Goal: Contribute content

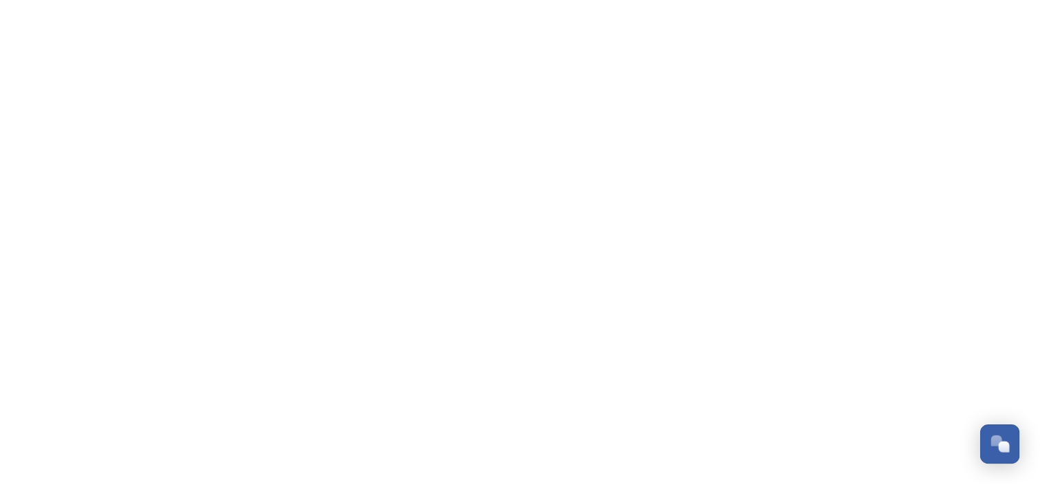
scroll to position [404, 0]
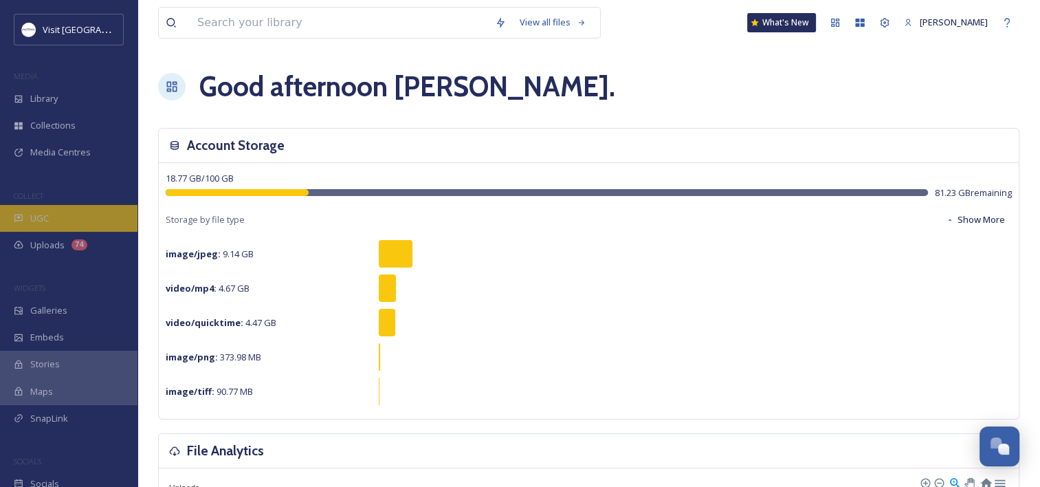
click at [47, 214] on span "UGC" at bounding box center [39, 218] width 19 height 13
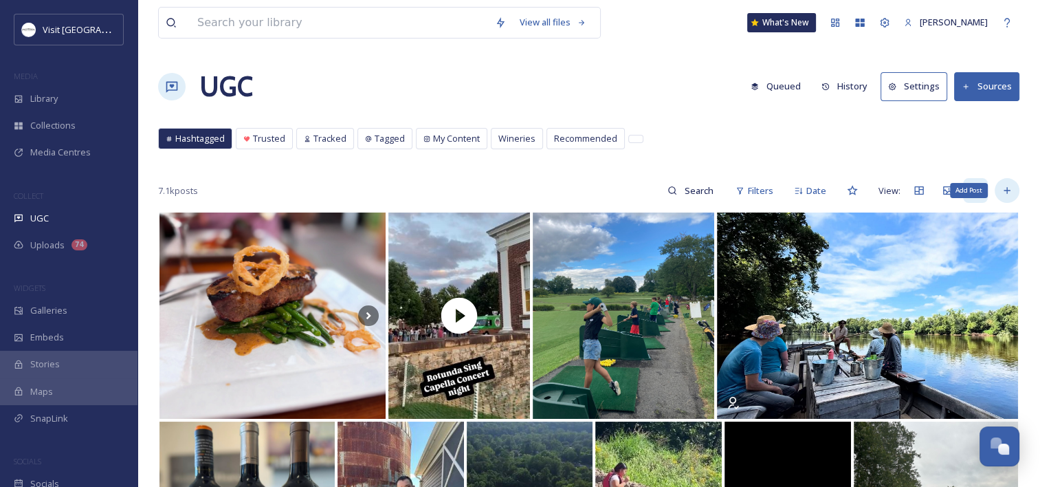
click at [1004, 185] on icon at bounding box center [1006, 190] width 11 height 11
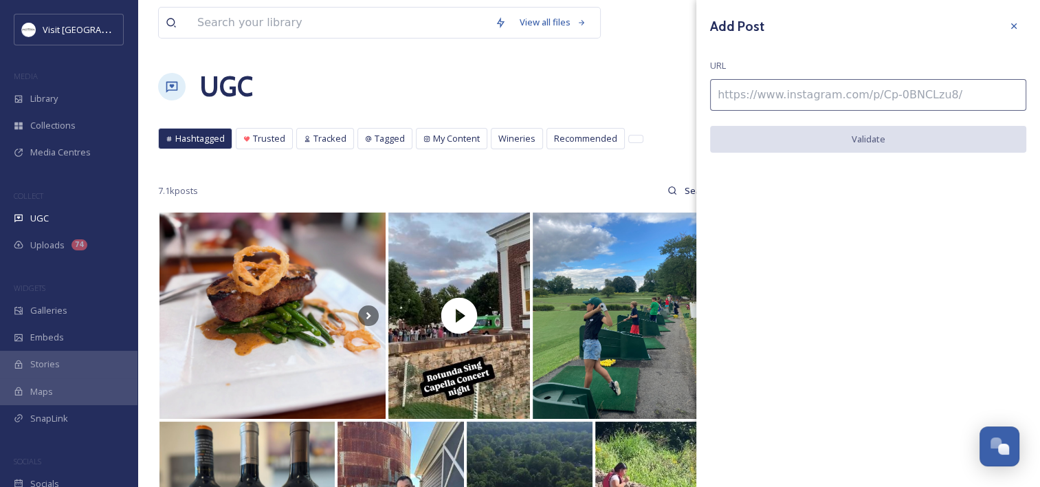
click at [753, 95] on input at bounding box center [868, 95] width 316 height 32
paste input "[URL][DOMAIN_NAME]"
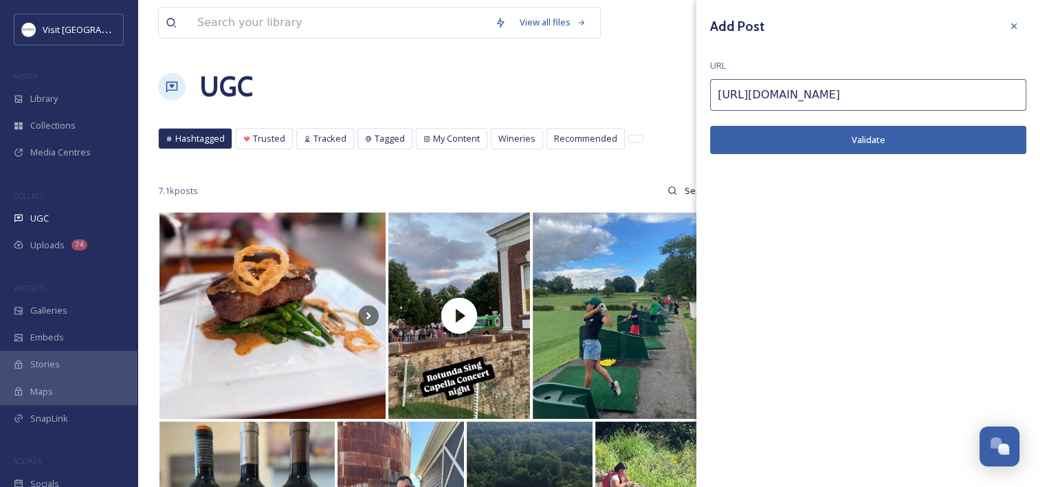
type input "[URL][DOMAIN_NAME]"
click at [738, 137] on button "Validate" at bounding box center [868, 140] width 316 height 28
click at [841, 132] on button "Add Post" at bounding box center [868, 140] width 316 height 28
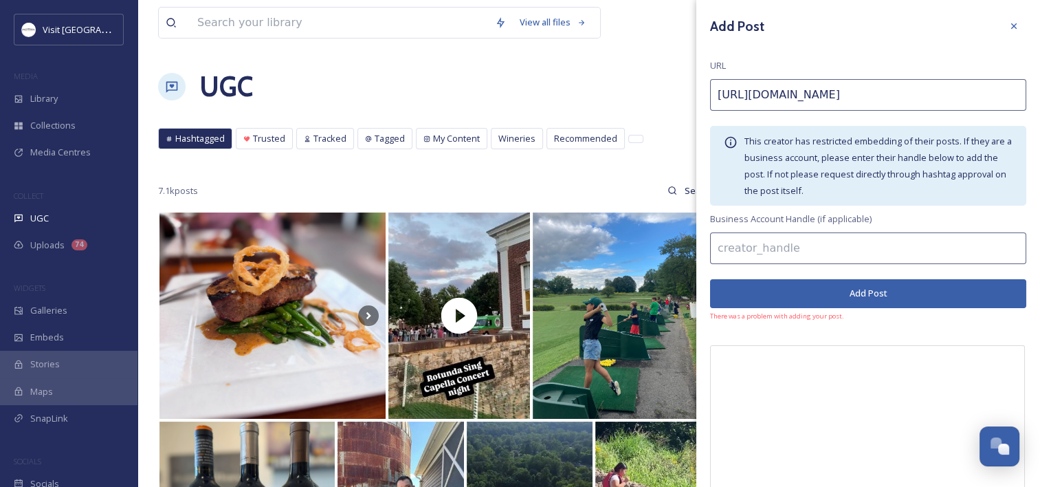
click at [753, 236] on input at bounding box center [868, 248] width 316 height 32
type input "charlottesvillepoemstore"
click at [768, 296] on button "Add Post" at bounding box center [868, 293] width 316 height 28
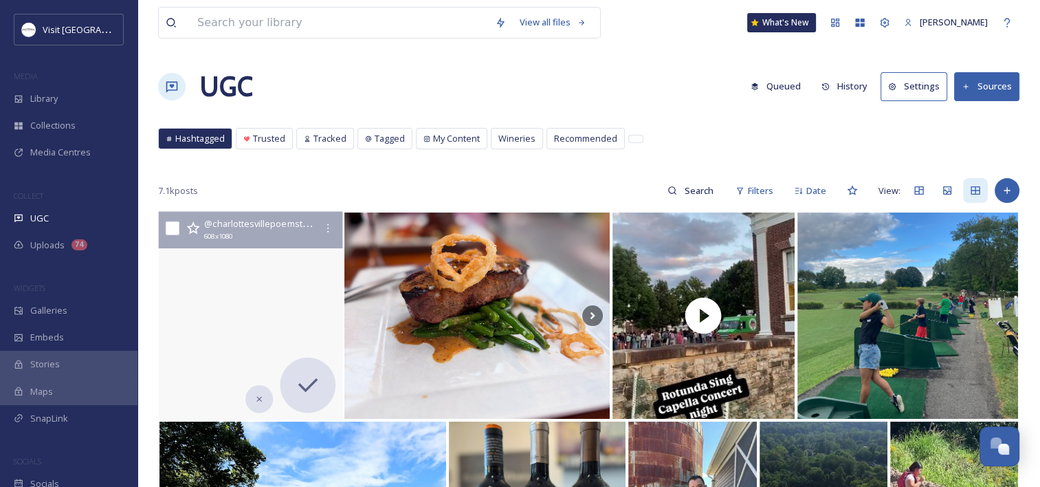
click at [232, 277] on video "BEST POEM REACTION EVER. \a\aKiana is a dancer, a choreographer, and is involve…" at bounding box center [251, 316] width 184 height 208
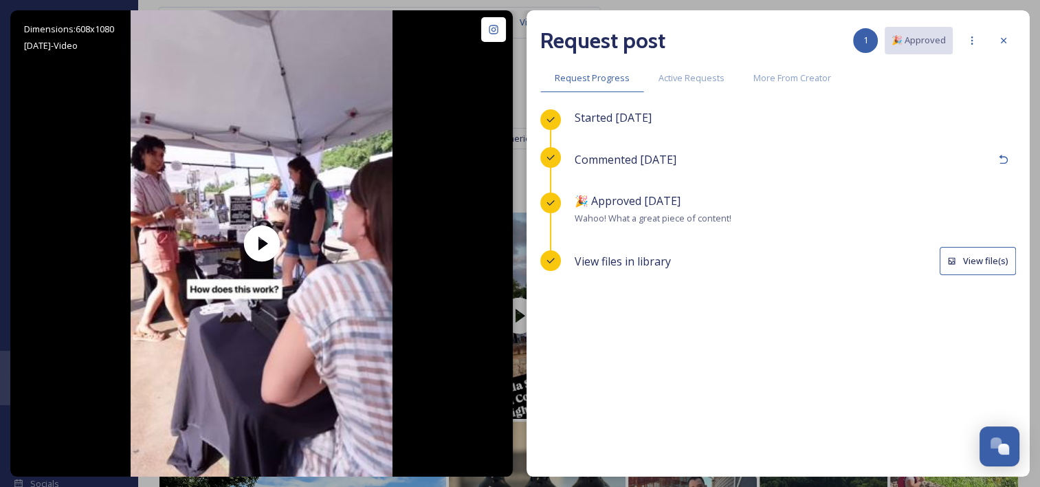
click at [993, 256] on button "View file(s)" at bounding box center [978, 261] width 76 height 28
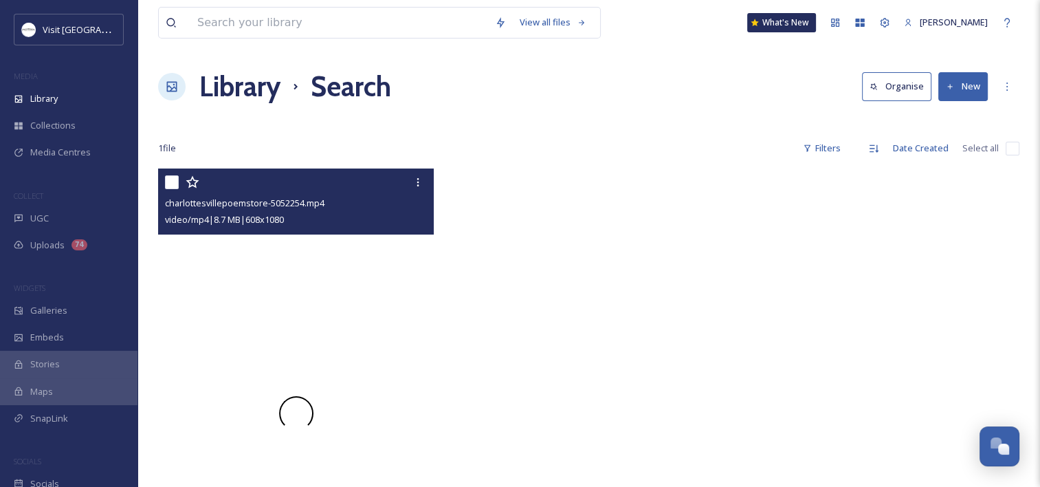
click at [251, 294] on div at bounding box center [296, 412] width 276 height 489
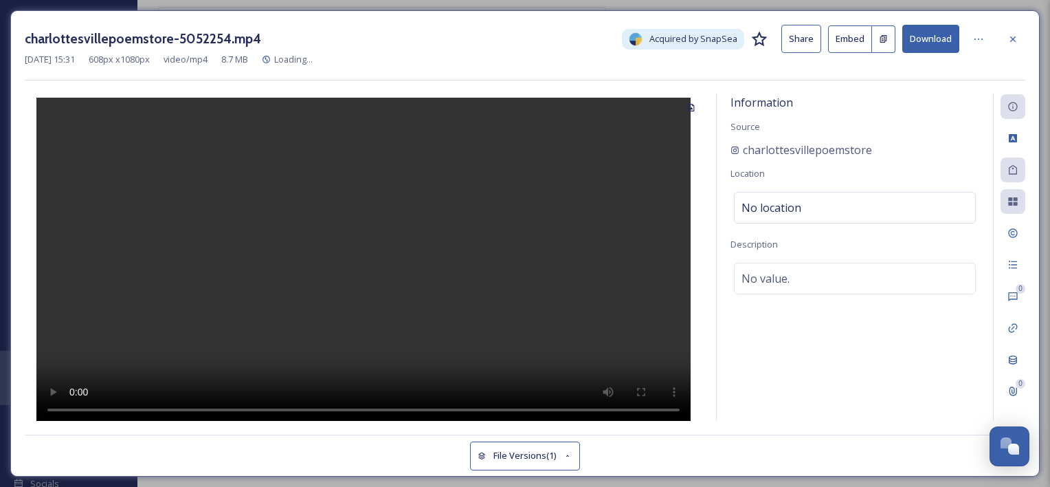
click at [929, 38] on button "Download" at bounding box center [931, 39] width 57 height 28
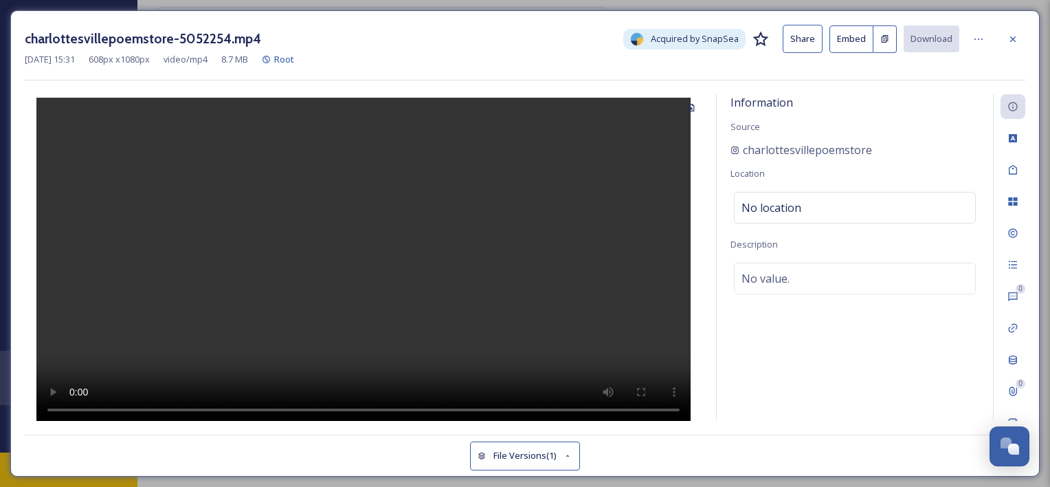
drag, startPoint x: 1012, startPoint y: 41, endPoint x: 598, endPoint y: 2, distance: 415.6
click at [1012, 42] on icon at bounding box center [1013, 39] width 11 height 11
